Goal: Find specific page/section

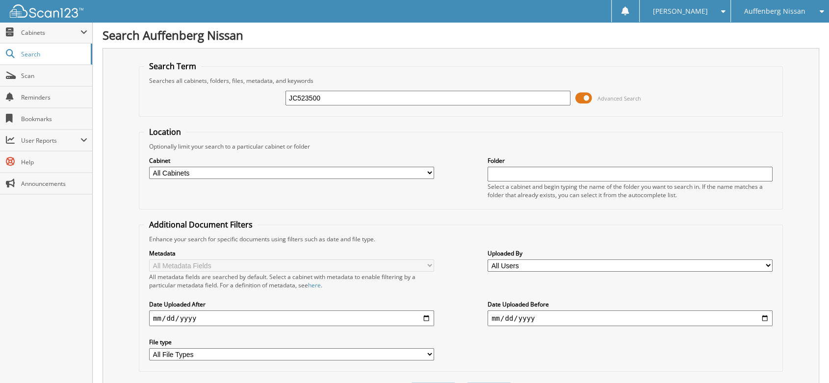
type input "JC523500"
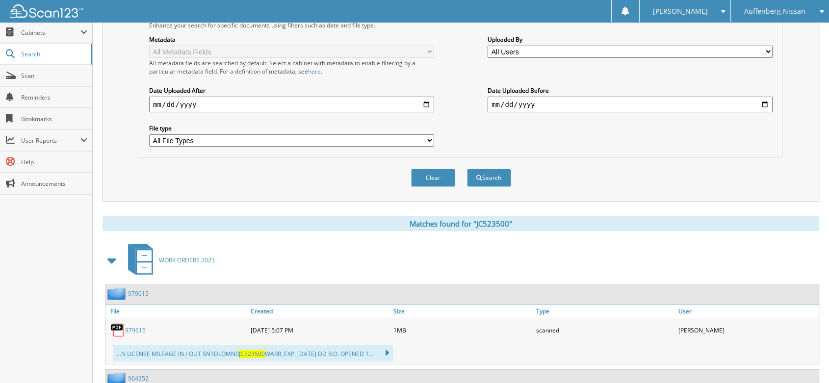
scroll to position [272, 0]
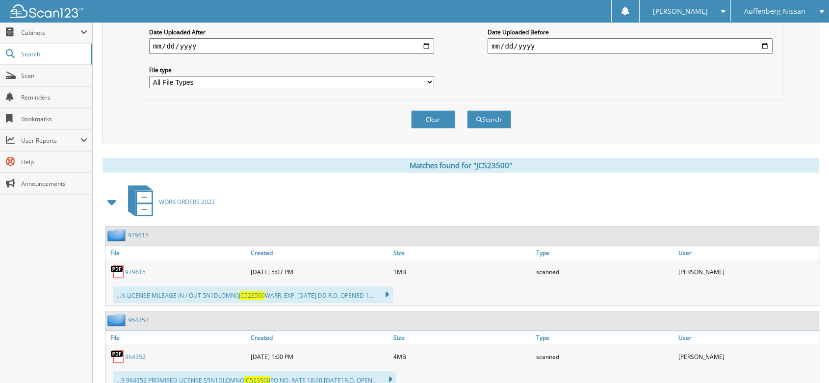
click at [130, 268] on link "979615" at bounding box center [135, 272] width 21 height 8
click at [23, 74] on span "Scan" at bounding box center [54, 76] width 66 height 8
